Goal: Navigation & Orientation: Understand site structure

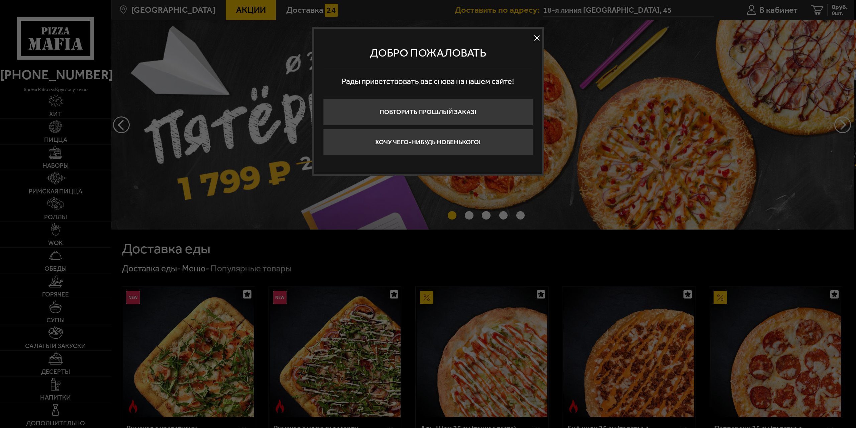
click at [539, 39] on button at bounding box center [537, 38] width 10 height 10
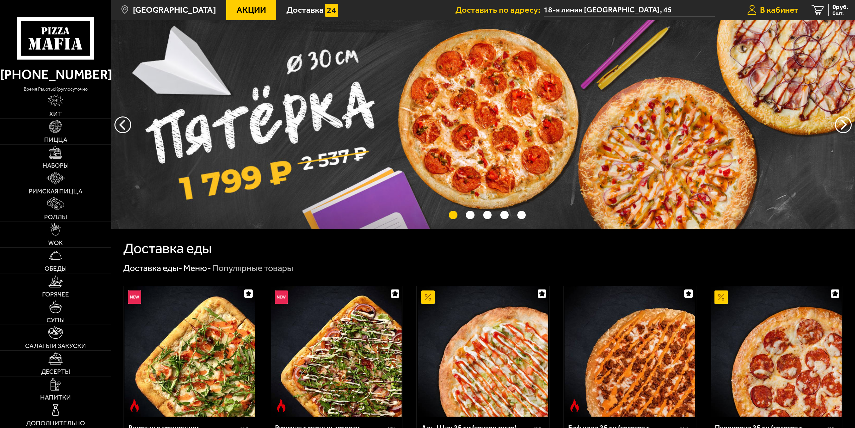
click at [771, 2] on link "В кабинет" at bounding box center [772, 10] width 65 height 20
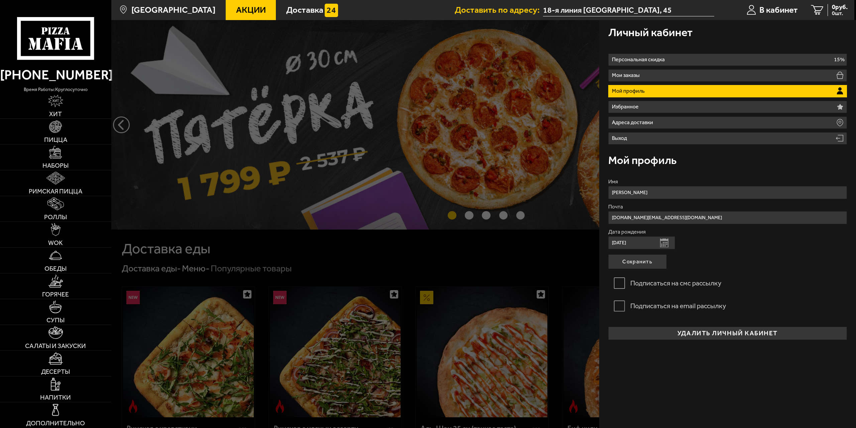
click at [412, 112] on div at bounding box center [539, 234] width 856 height 428
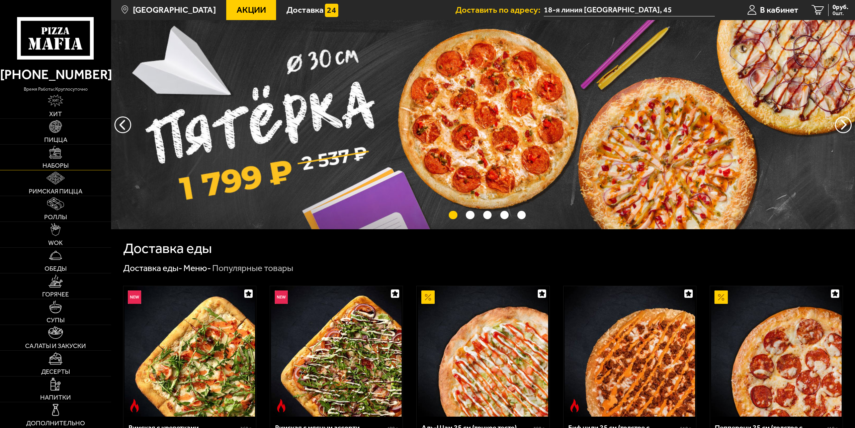
click at [60, 159] on link "Наборы" at bounding box center [55, 157] width 111 height 25
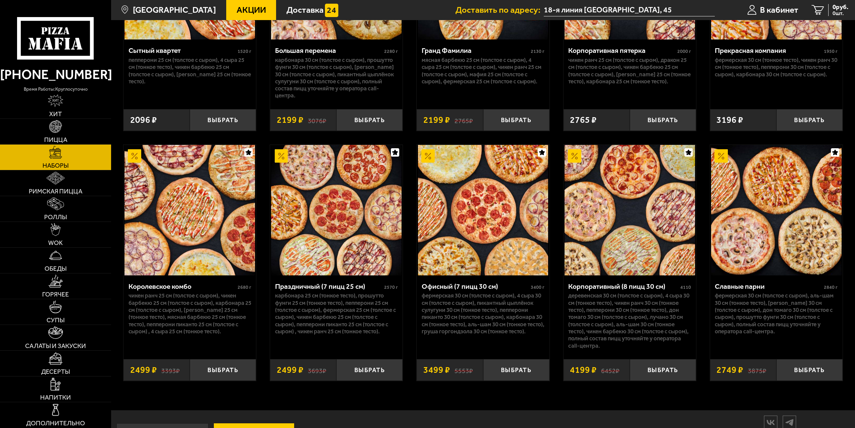
scroll to position [1329, 0]
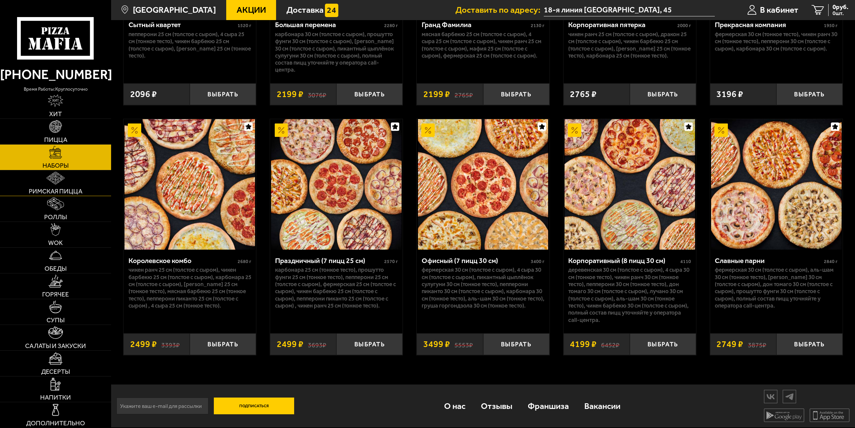
click at [57, 184] on img at bounding box center [56, 178] width 18 height 13
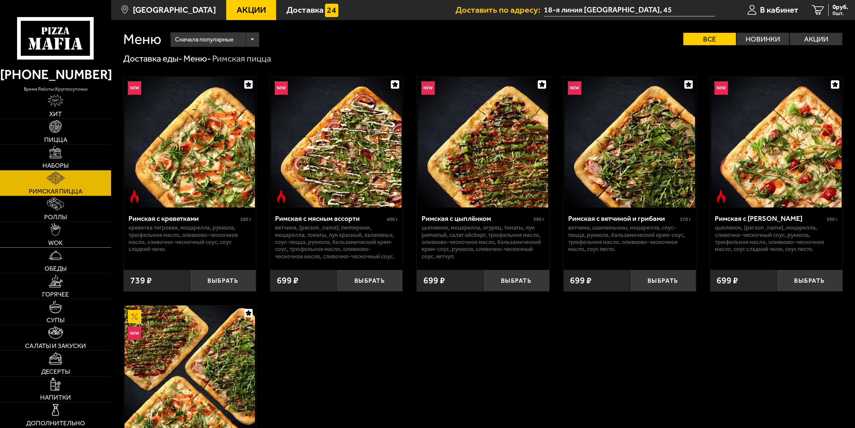
click at [64, 223] on link "WOK" at bounding box center [55, 234] width 111 height 25
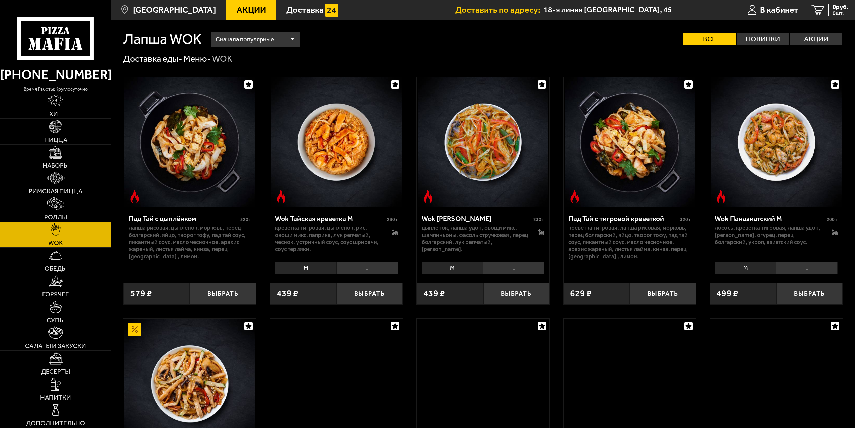
click at [54, 208] on img at bounding box center [55, 203] width 16 height 13
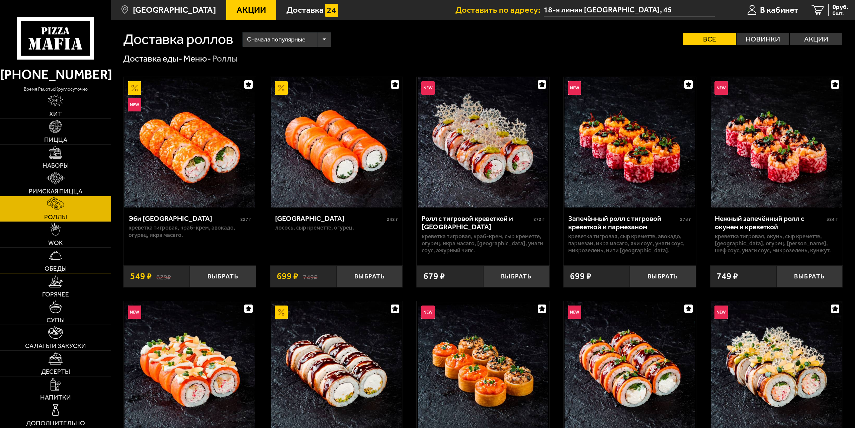
click at [64, 248] on link "Обеды" at bounding box center [55, 260] width 111 height 25
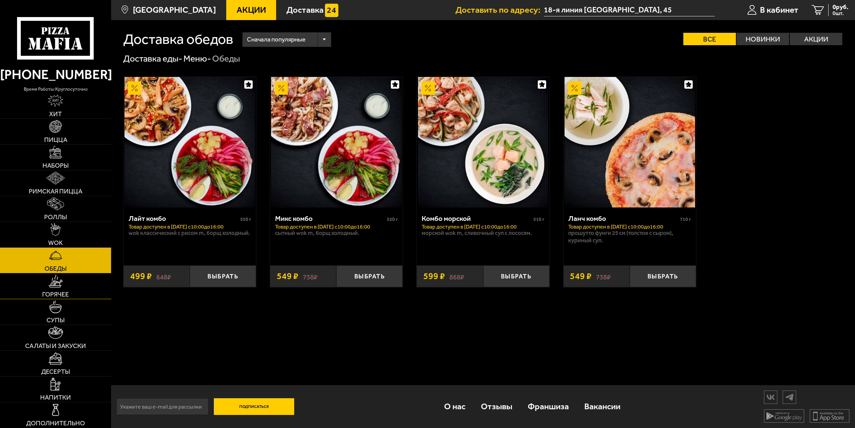
click at [82, 290] on link "Горячее" at bounding box center [55, 285] width 111 height 25
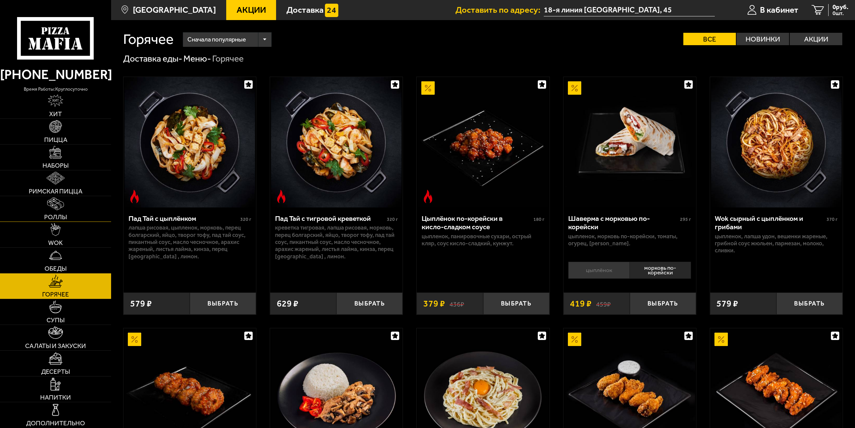
click at [55, 199] on img at bounding box center [55, 203] width 16 height 13
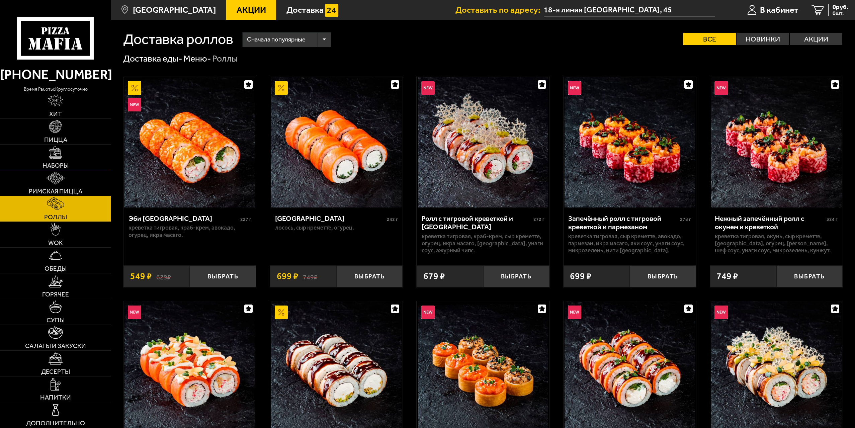
click at [58, 167] on span "Наборы" at bounding box center [55, 165] width 26 height 6
click at [61, 149] on img at bounding box center [55, 152] width 13 height 13
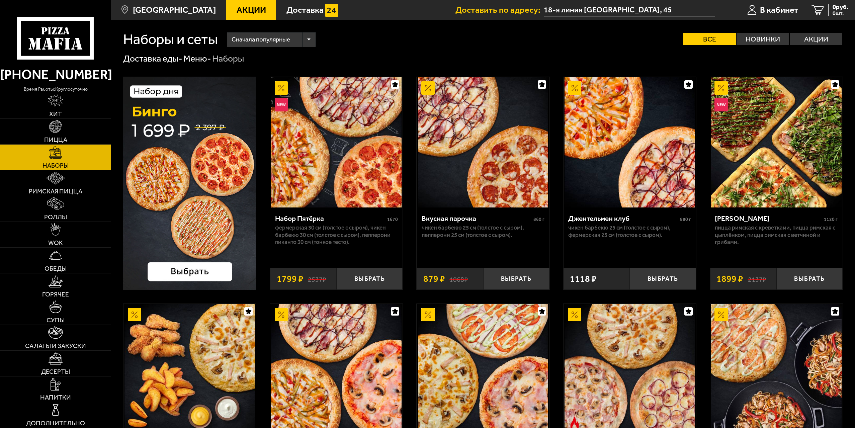
drag, startPoint x: 323, startPoint y: 388, endPoint x: 328, endPoint y: 184, distance: 204.1
click at [38, 134] on link "Пицца" at bounding box center [55, 131] width 111 height 25
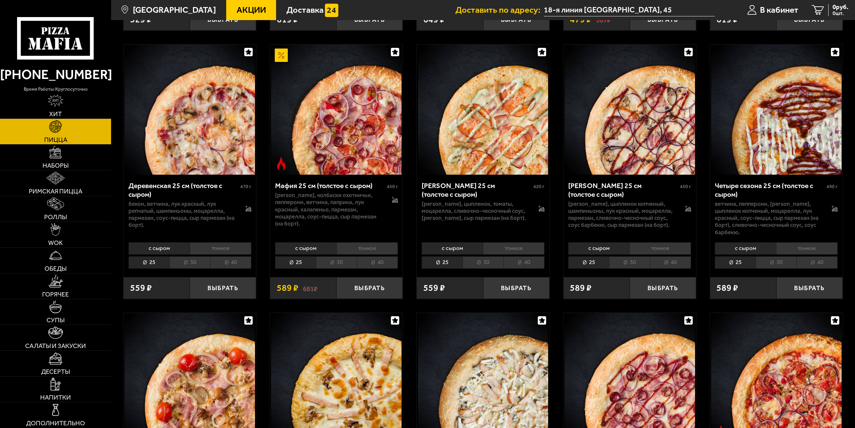
scroll to position [870, 0]
